Goal: Information Seeking & Learning: Learn about a topic

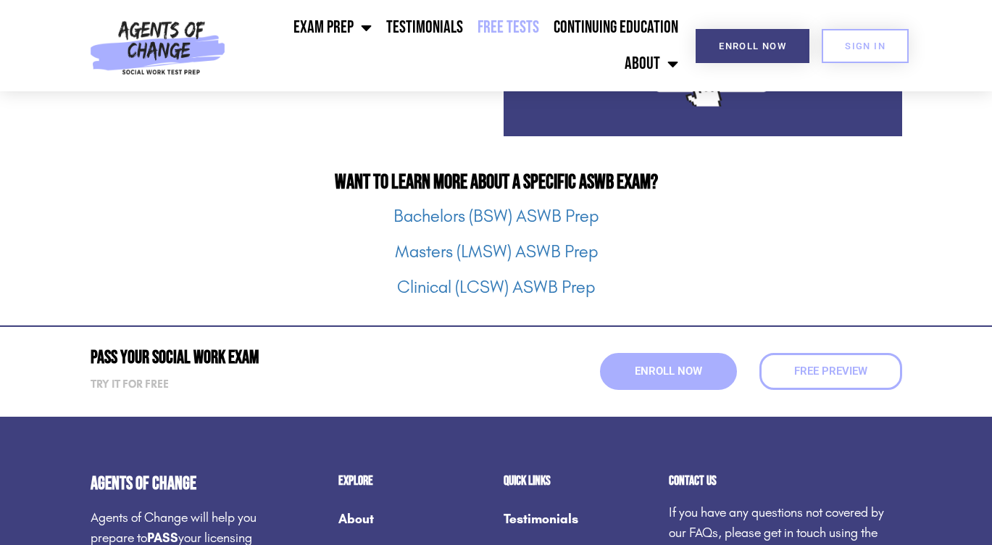
scroll to position [1842, 0]
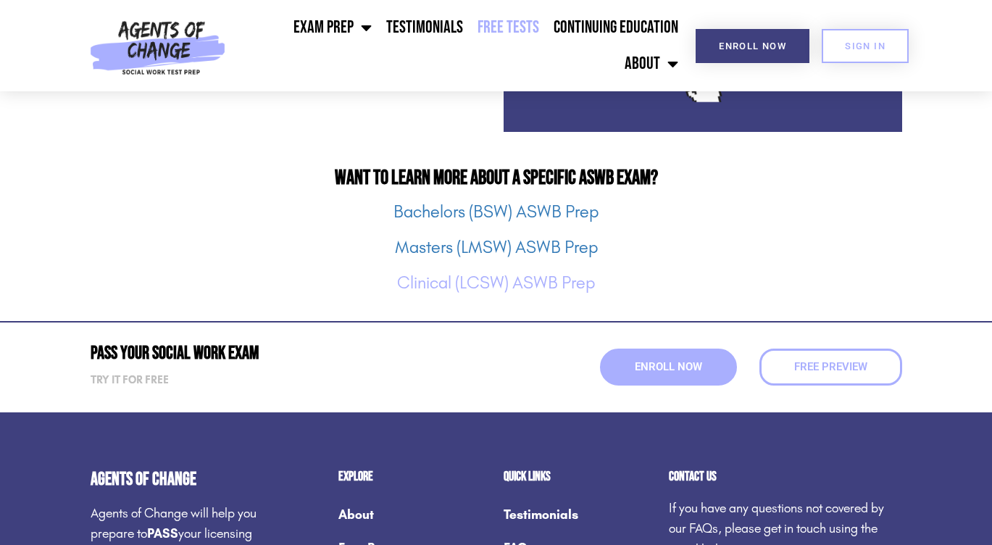
click at [488, 287] on link "Clinical (LCSW) ASWB Prep" at bounding box center [496, 282] width 198 height 20
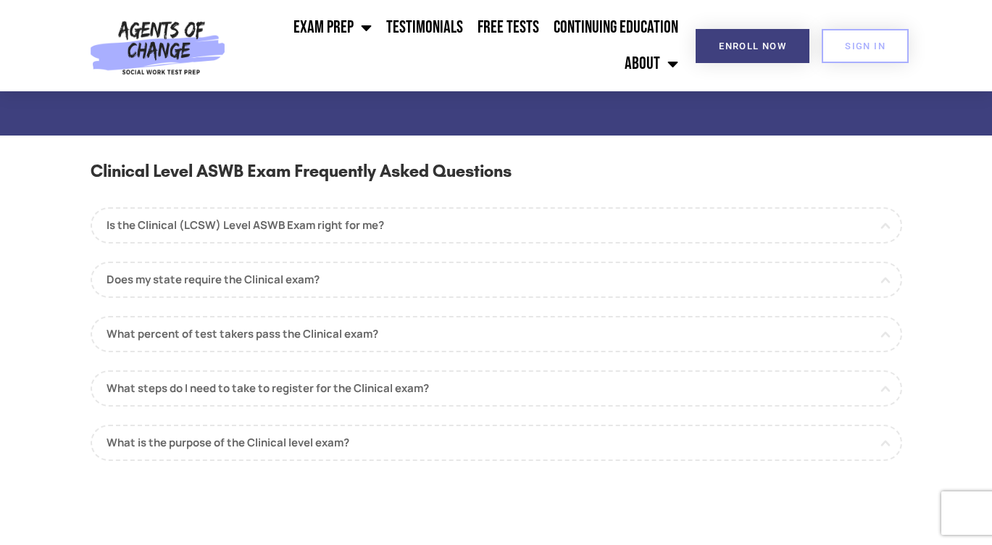
scroll to position [1243, 0]
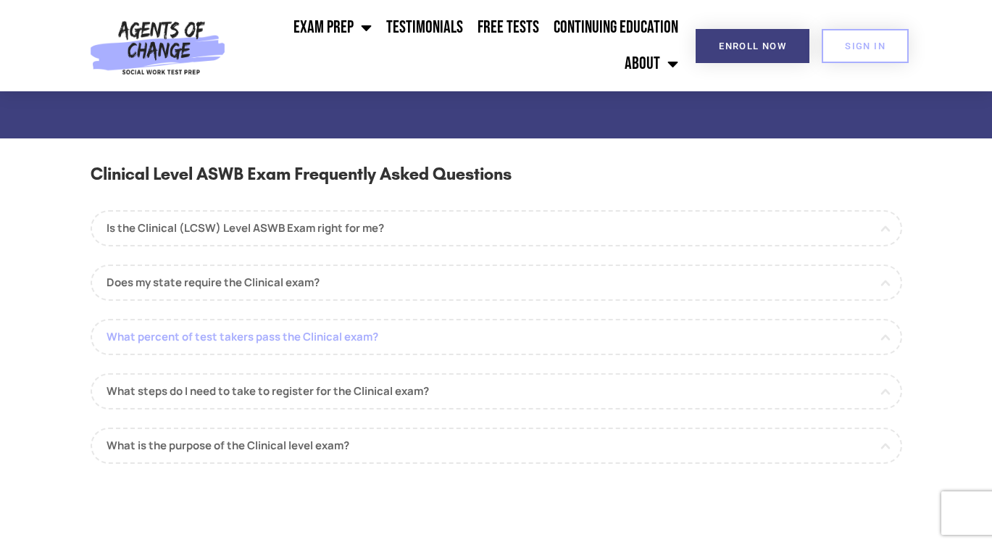
click at [151, 344] on link "What percent of test takers pass the Clinical exam?" at bounding box center [496, 337] width 811 height 36
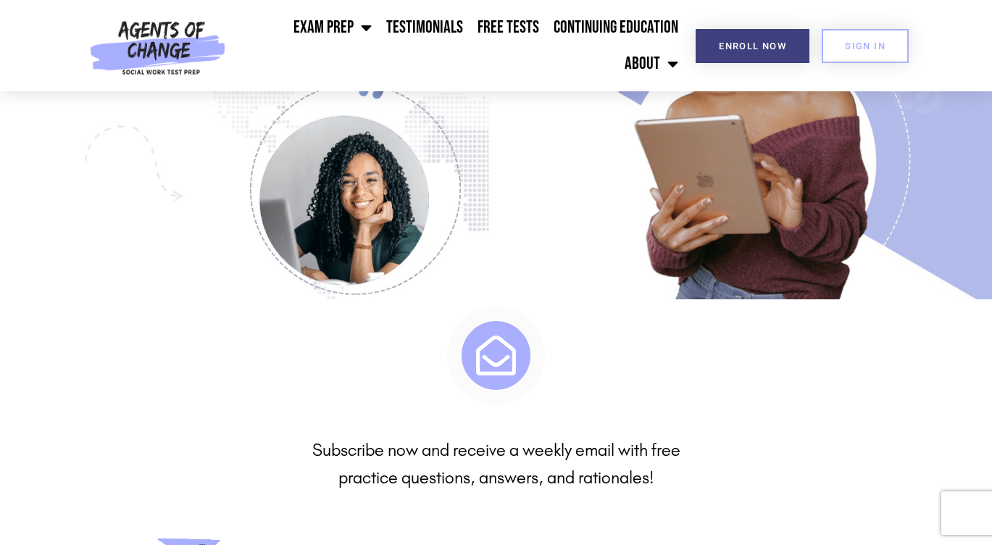
scroll to position [4351, 0]
